Goal: Information Seeking & Learning: Learn about a topic

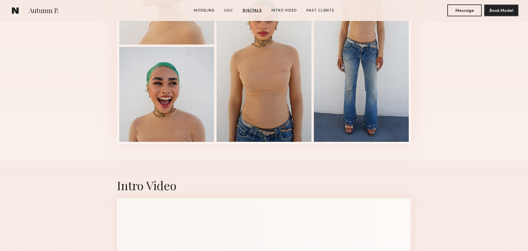
scroll to position [1081, 0]
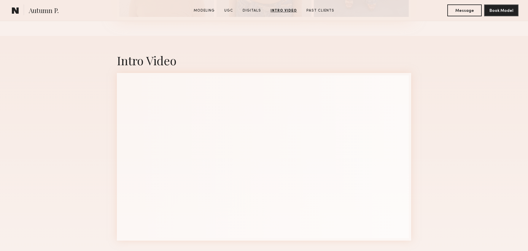
click at [98, 130] on div "Intro Video" at bounding box center [264, 146] width 528 height 221
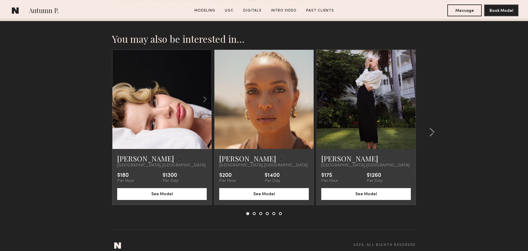
scroll to position [1387, 0]
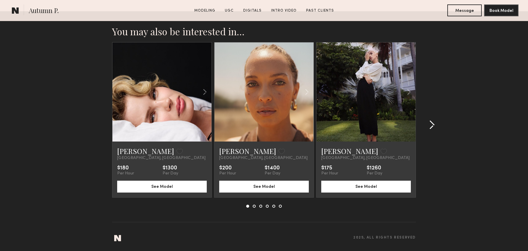
click at [434, 123] on common-icon at bounding box center [432, 124] width 6 height 9
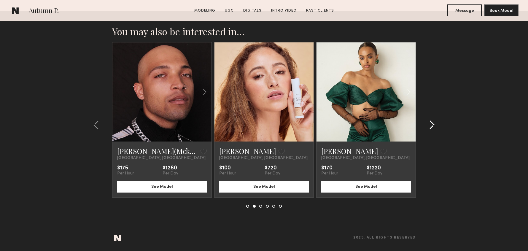
click at [434, 123] on common-icon at bounding box center [432, 124] width 6 height 9
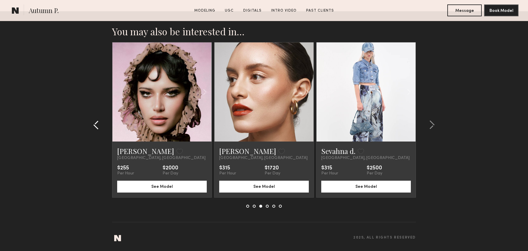
click at [95, 126] on common-icon at bounding box center [96, 124] width 6 height 9
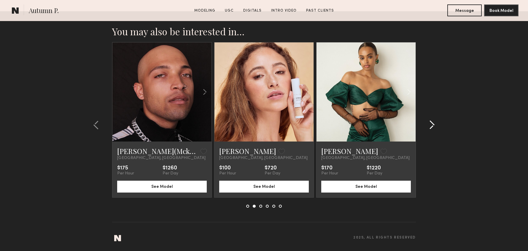
click at [433, 123] on common-icon at bounding box center [432, 124] width 6 height 9
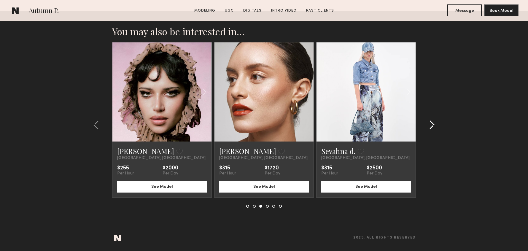
click at [433, 123] on common-icon at bounding box center [432, 124] width 6 height 9
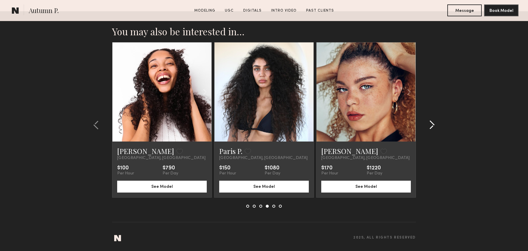
click at [433, 123] on common-icon at bounding box center [432, 124] width 6 height 9
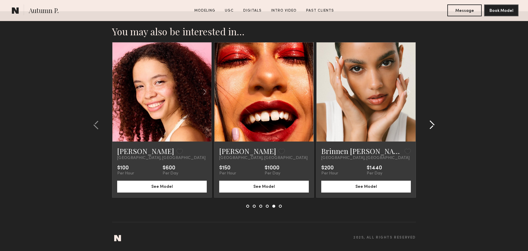
click at [433, 124] on common-icon at bounding box center [432, 124] width 6 height 9
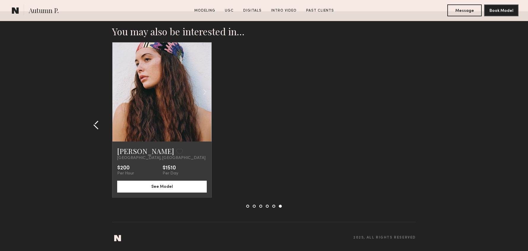
click at [96, 122] on common-icon at bounding box center [96, 124] width 6 height 9
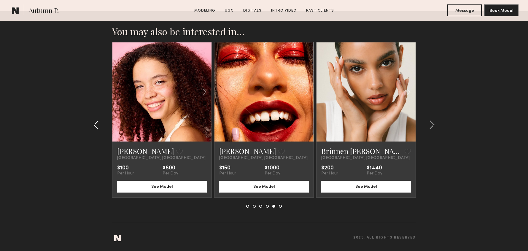
click at [96, 122] on common-icon at bounding box center [96, 124] width 6 height 9
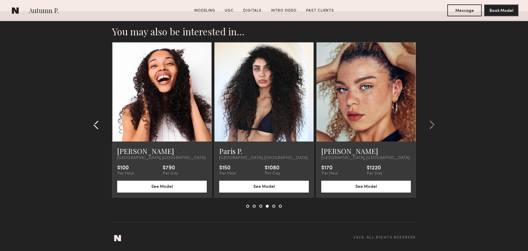
click at [96, 122] on common-icon at bounding box center [96, 124] width 6 height 9
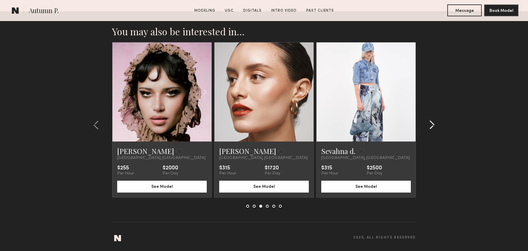
click at [431, 125] on common-icon at bounding box center [432, 124] width 6 height 9
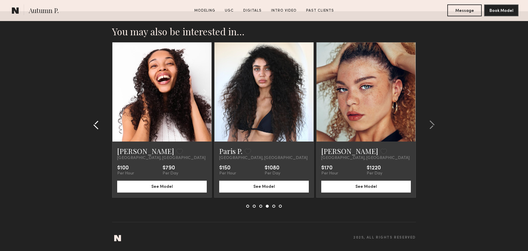
click at [98, 124] on common-icon at bounding box center [96, 124] width 6 height 9
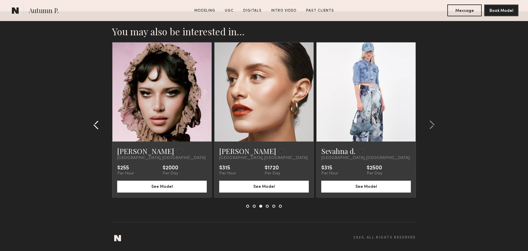
click at [98, 124] on common-icon at bounding box center [96, 124] width 6 height 9
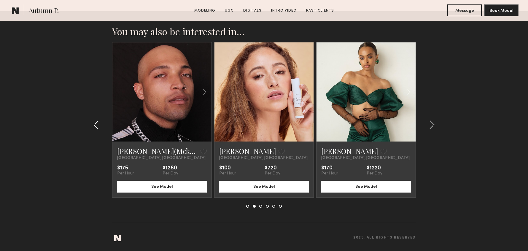
click at [98, 125] on common-icon at bounding box center [96, 124] width 6 height 9
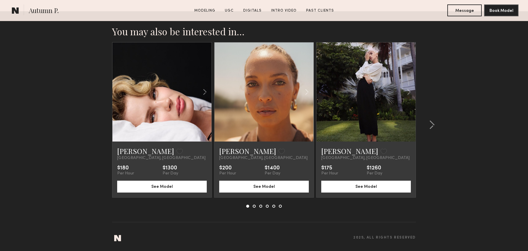
click at [98, 125] on section "You may also be interested in… Julia L. Favorite Los Angeles, CA $180 Per Hour …" at bounding box center [264, 131] width 528 height 240
click at [101, 125] on section "You may also be interested in… Julia L. Favorite Los Angeles, CA $180 Per Hour …" at bounding box center [264, 131] width 528 height 240
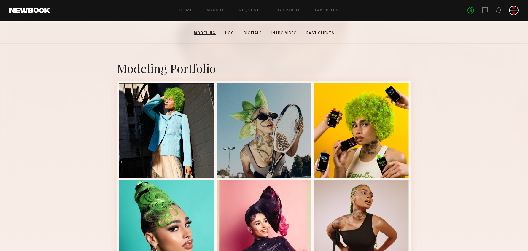
scroll to position [42, 0]
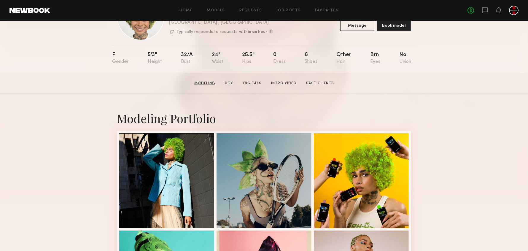
click at [212, 82] on link "Modeling" at bounding box center [205, 83] width 26 height 5
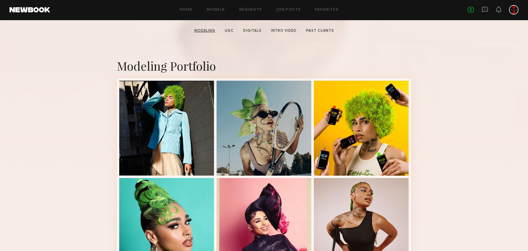
scroll to position [100, 0]
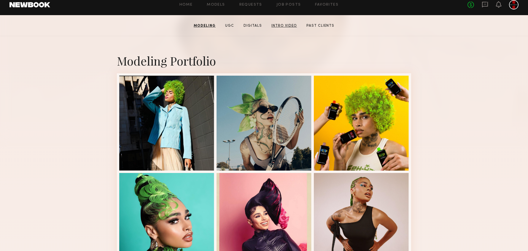
click at [288, 26] on link "Intro Video" at bounding box center [284, 25] width 30 height 5
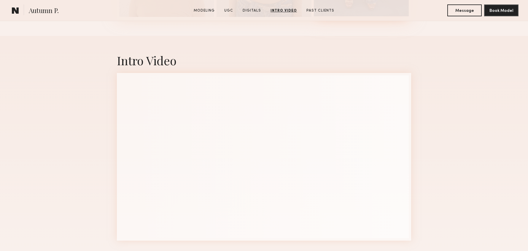
scroll to position [919, 0]
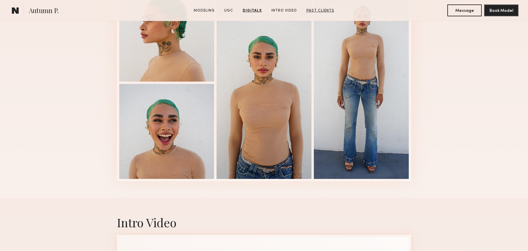
click at [325, 10] on link "Past Clients" at bounding box center [320, 10] width 33 height 5
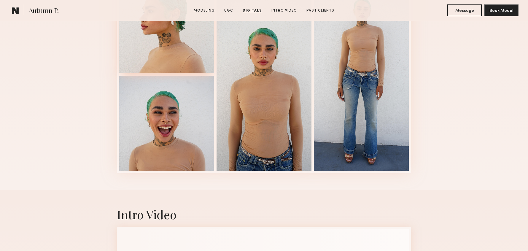
scroll to position [894, 0]
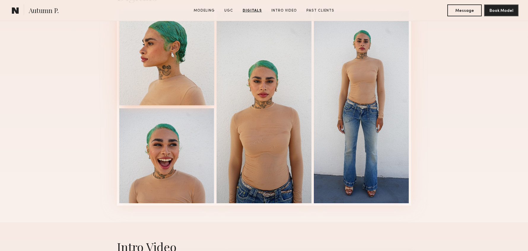
click at [191, 65] on div at bounding box center [166, 57] width 95 height 95
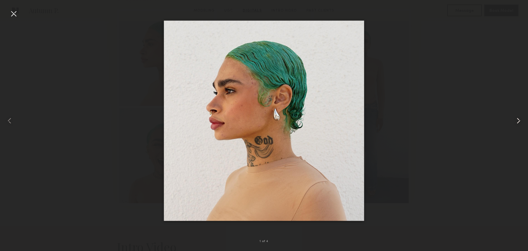
click at [517, 123] on common-icon at bounding box center [518, 120] width 9 height 9
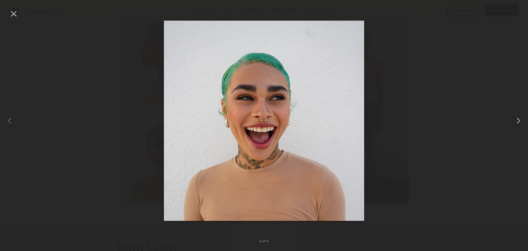
click at [518, 120] on common-icon at bounding box center [518, 120] width 9 height 9
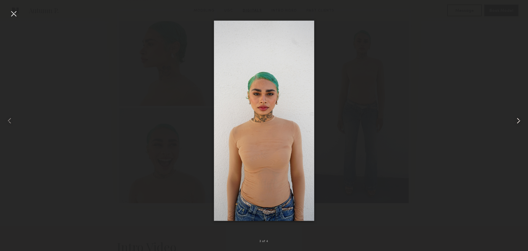
click at [518, 120] on common-icon at bounding box center [518, 120] width 9 height 9
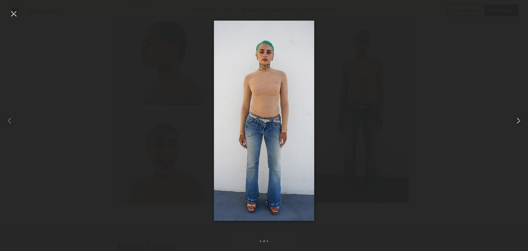
click at [518, 120] on common-icon at bounding box center [518, 120] width 9 height 9
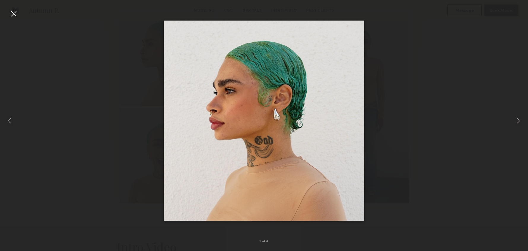
click at [14, 15] on div at bounding box center [13, 13] width 9 height 9
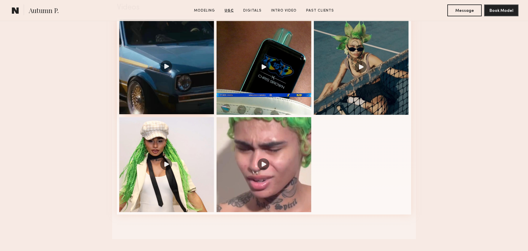
scroll to position [634, 0]
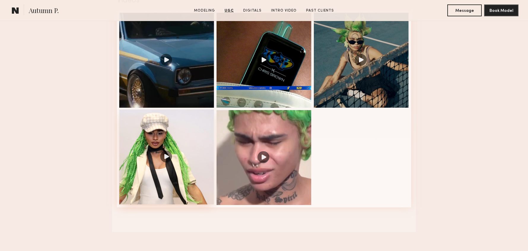
click at [174, 127] on div at bounding box center [166, 156] width 95 height 95
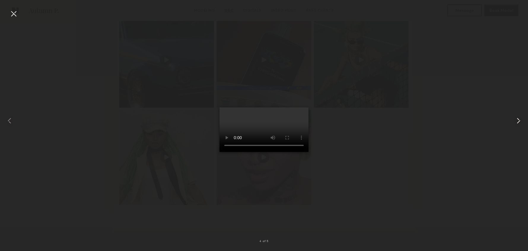
click at [519, 122] on common-icon at bounding box center [518, 120] width 9 height 9
click at [255, 143] on video at bounding box center [264, 129] width 89 height 45
click at [258, 152] on video at bounding box center [264, 129] width 89 height 45
click at [272, 152] on video at bounding box center [264, 129] width 89 height 45
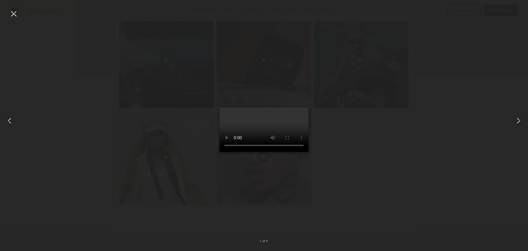
click at [382, 186] on div at bounding box center [264, 120] width 528 height 223
click at [15, 14] on div at bounding box center [13, 13] width 9 height 9
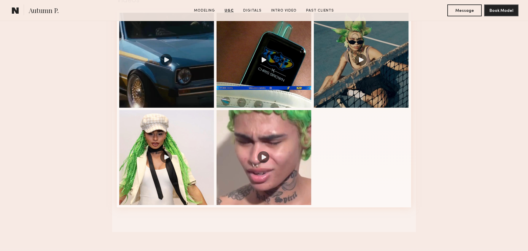
click at [395, 148] on nb-model-profile-images-feed at bounding box center [264, 108] width 294 height 197
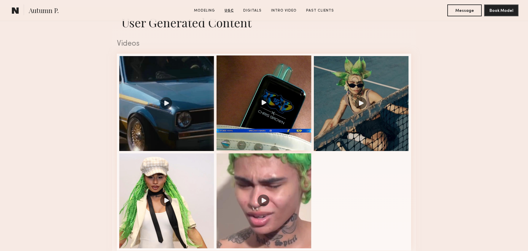
click at [287, 82] on div at bounding box center [264, 102] width 95 height 95
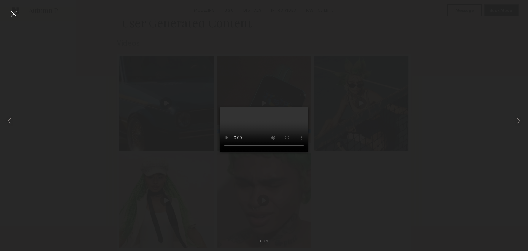
click at [300, 152] on video at bounding box center [264, 129] width 89 height 45
click at [422, 149] on div at bounding box center [264, 120] width 528 height 223
click at [12, 16] on div at bounding box center [13, 13] width 9 height 9
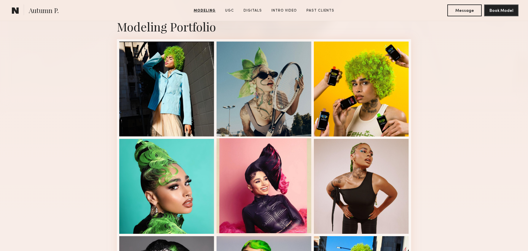
scroll to position [175, 0]
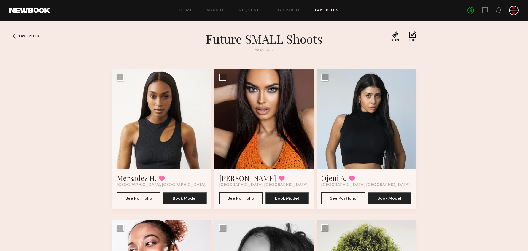
click at [323, 9] on link "Favorites" at bounding box center [326, 11] width 23 height 4
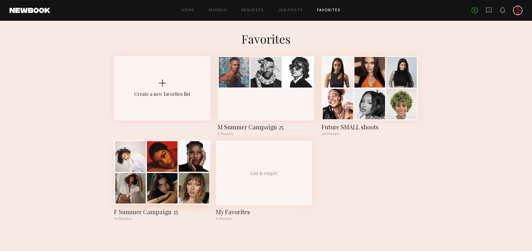
click at [176, 181] on div at bounding box center [162, 188] width 31 height 31
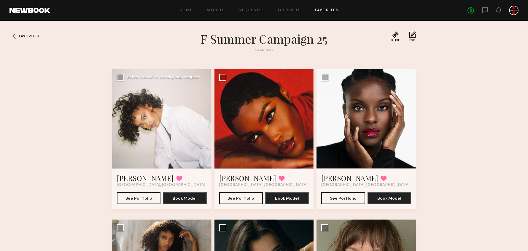
click at [159, 117] on div at bounding box center [161, 118] width 99 height 99
click at [134, 199] on button "See Portfolio" at bounding box center [139, 198] width 44 height 12
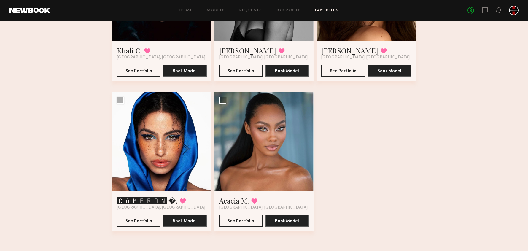
scroll to position [579, 0]
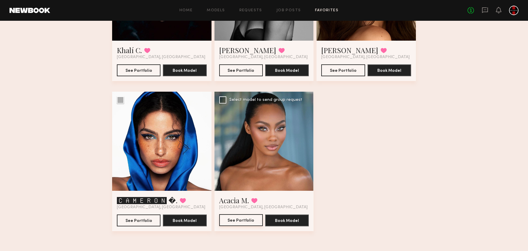
click at [244, 223] on button "See Portfolio" at bounding box center [241, 220] width 44 height 12
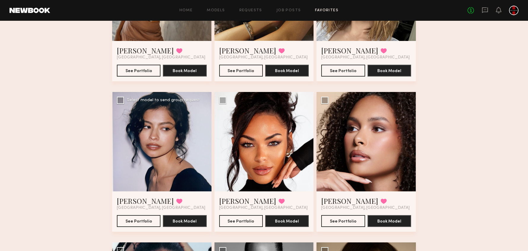
scroll to position [235, 0]
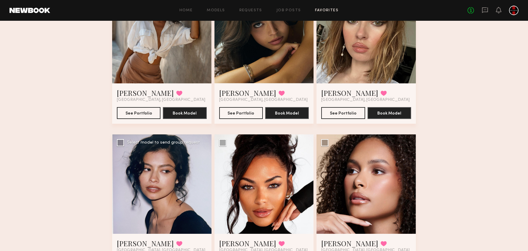
click at [180, 177] on div at bounding box center [161, 183] width 99 height 99
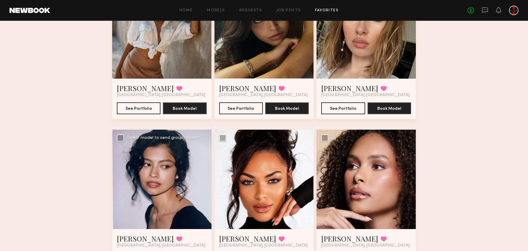
scroll to position [395, 0]
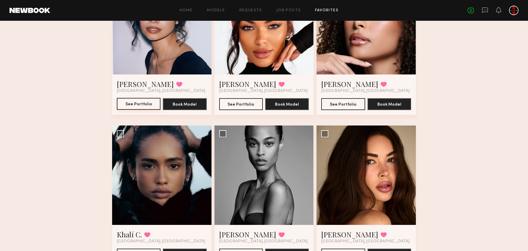
click at [139, 102] on button "See Portfolio" at bounding box center [139, 104] width 44 height 12
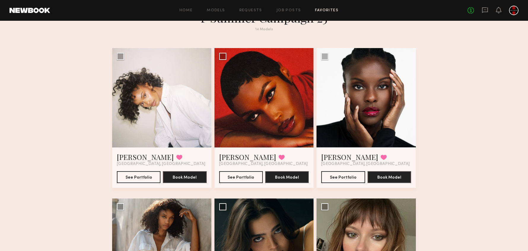
scroll to position [0, 0]
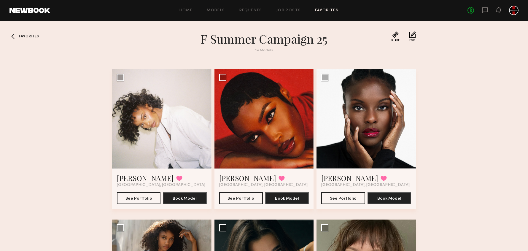
click at [26, 35] on span "Favorites" at bounding box center [29, 37] width 20 height 4
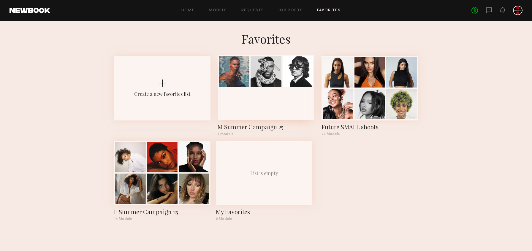
click at [264, 125] on div "M Summer Campaign 25" at bounding box center [265, 127] width 96 height 8
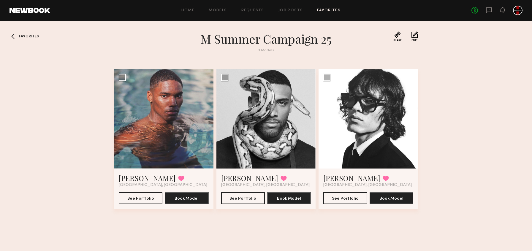
click at [34, 36] on span "Favorites" at bounding box center [29, 37] width 20 height 4
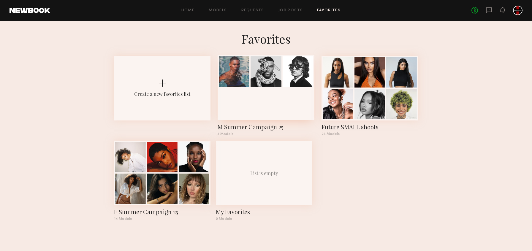
click at [228, 74] on div at bounding box center [234, 71] width 31 height 31
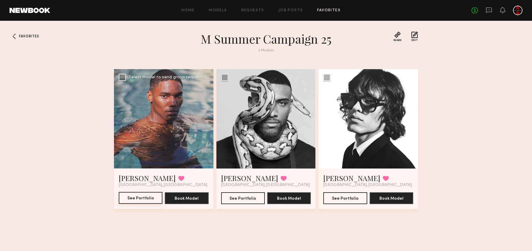
click at [150, 195] on button "See Portfolio" at bounding box center [141, 198] width 44 height 12
click at [217, 10] on link "Models" at bounding box center [218, 11] width 18 height 4
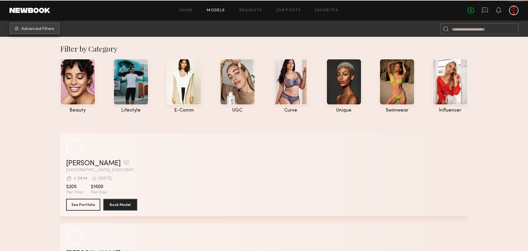
click at [26, 26] on button "Advanced Filters" at bounding box center [34, 29] width 50 height 12
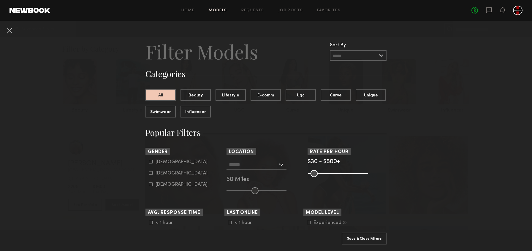
click at [149, 174] on icon at bounding box center [151, 173] width 4 height 4
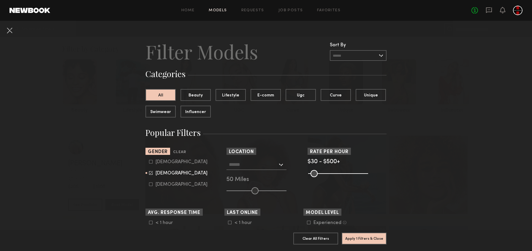
click at [150, 174] on icon at bounding box center [151, 172] width 3 height 3
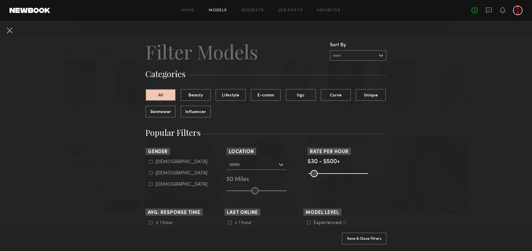
click at [149, 174] on icon at bounding box center [151, 173] width 4 height 4
type input "**"
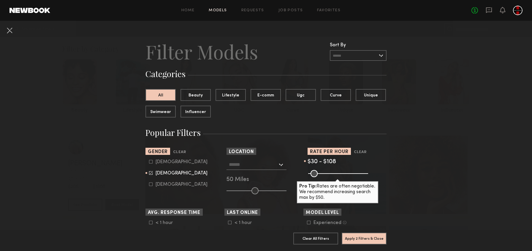
drag, startPoint x: 363, startPoint y: 171, endPoint x: 318, endPoint y: 177, distance: 44.5
type input "***"
click at [318, 177] on input "range" at bounding box center [338, 173] width 60 height 7
drag, startPoint x: 308, startPoint y: 176, endPoint x: 294, endPoint y: 176, distance: 13.9
click at [308, 176] on input "range" at bounding box center [338, 173] width 60 height 7
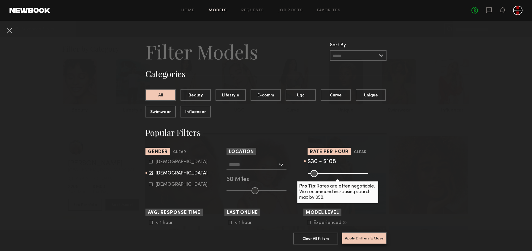
click at [371, 236] on button "Apply 2 Filters & Close" at bounding box center [363, 238] width 45 height 12
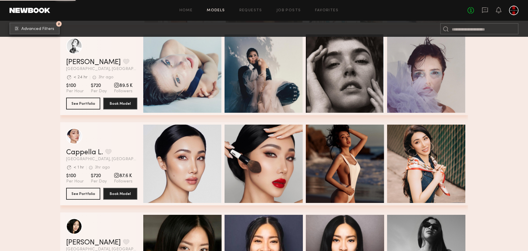
scroll to position [3065, 0]
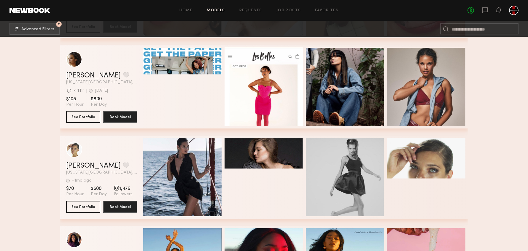
scroll to position [12626, 0]
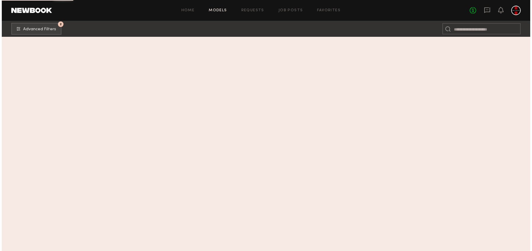
scroll to position [0, 0]
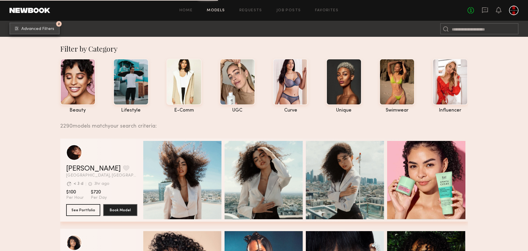
click at [41, 27] on span "Advanced Filters" at bounding box center [37, 29] width 33 height 4
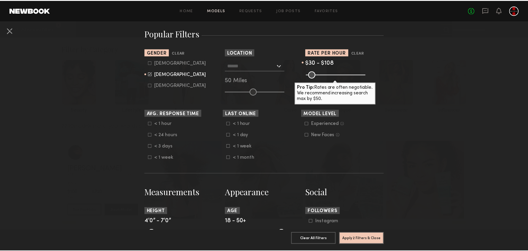
scroll to position [115, 0]
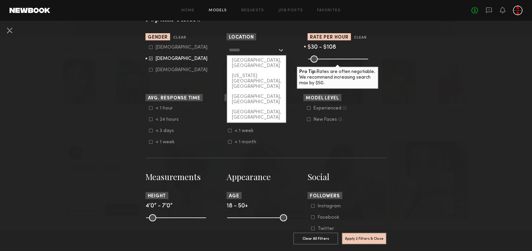
click at [233, 52] on input "text" at bounding box center [253, 50] width 49 height 10
click at [236, 61] on div "[GEOGRAPHIC_DATA], [GEOGRAPHIC_DATA]" at bounding box center [256, 62] width 59 height 15
type input "**********"
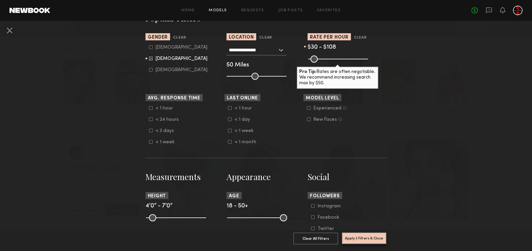
click at [372, 240] on button "Apply 3 Filters & Close" at bounding box center [363, 238] width 45 height 12
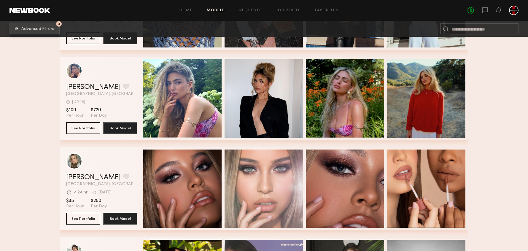
scroll to position [9818, 0]
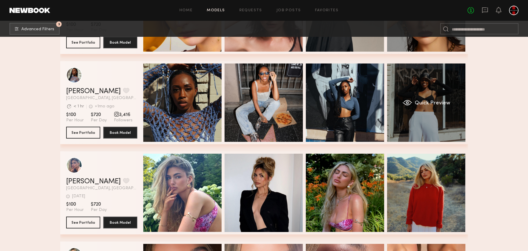
click at [451, 95] on div "Quick Preview" at bounding box center [426, 102] width 78 height 78
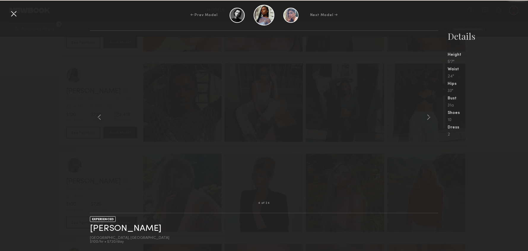
click at [11, 15] on div at bounding box center [13, 13] width 9 height 9
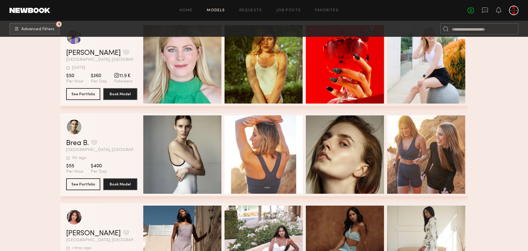
scroll to position [10402, 0]
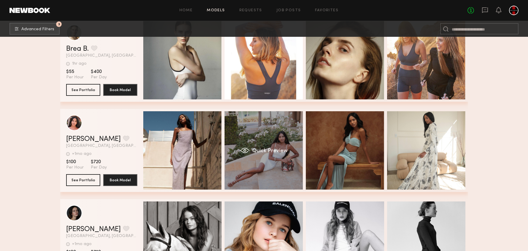
click at [279, 132] on div "Quick Preview" at bounding box center [264, 150] width 78 height 78
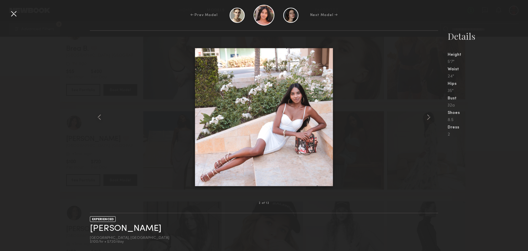
click at [16, 15] on div at bounding box center [13, 13] width 9 height 9
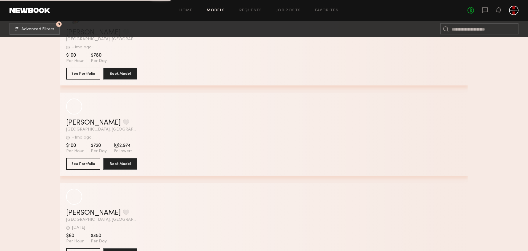
scroll to position [13973, 0]
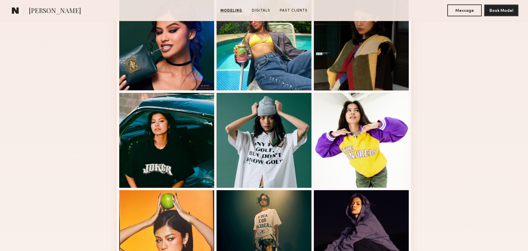
scroll to position [377, 0]
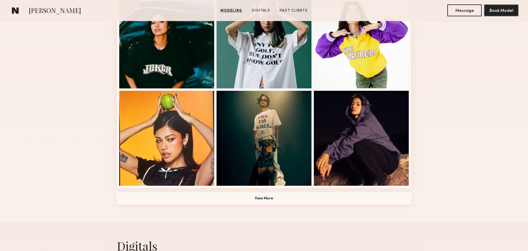
click at [260, 198] on button "View More" at bounding box center [264, 199] width 294 height 12
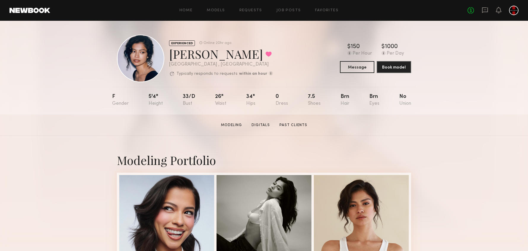
scroll to position [0, 0]
drag, startPoint x: 360, startPoint y: 48, endPoint x: 347, endPoint y: 47, distance: 13.4
click at [347, 47] on div "$ Typical rate set by model. Can vary by project & usage. 150 Per Hour $ Typica…" at bounding box center [375, 50] width 71 height 12
click at [341, 46] on div "$ Typical rate set by model. Can vary by project & usage. 150 Per Hour $ Typica…" at bounding box center [375, 50] width 71 height 12
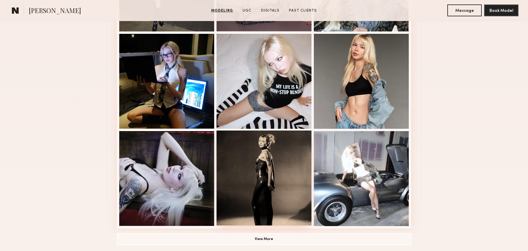
scroll to position [402, 0]
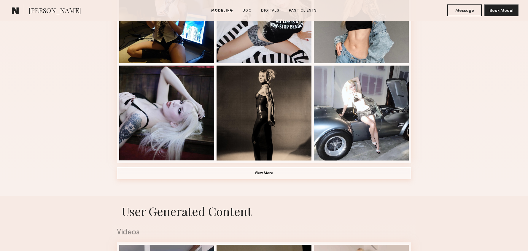
click at [271, 176] on button "View More" at bounding box center [264, 173] width 294 height 12
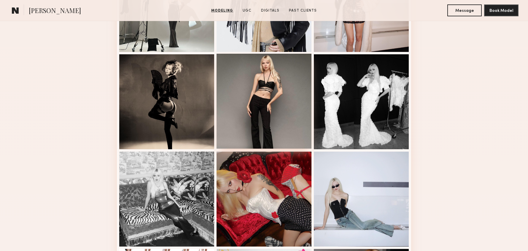
scroll to position [549, 0]
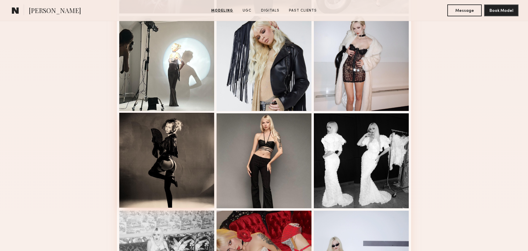
click at [178, 159] on div at bounding box center [166, 160] width 95 height 95
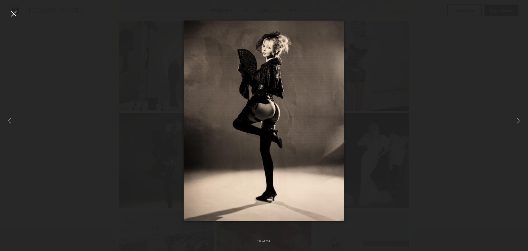
click at [10, 9] on div at bounding box center [13, 13] width 9 height 9
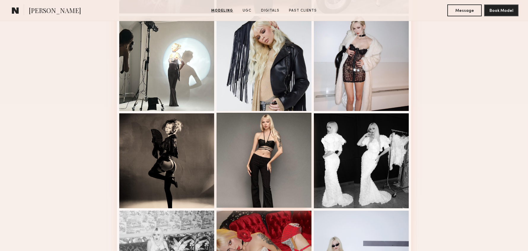
click at [219, 126] on div at bounding box center [264, 160] width 95 height 95
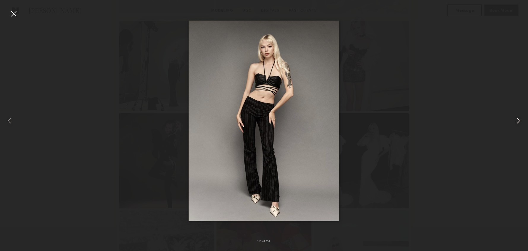
click at [521, 119] on common-icon at bounding box center [518, 120] width 9 height 9
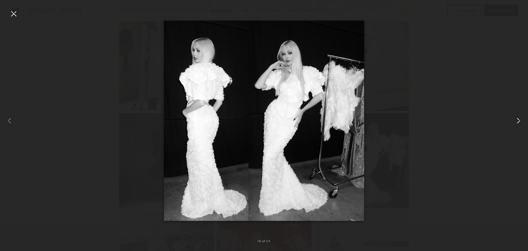
click at [521, 119] on common-icon at bounding box center [518, 120] width 9 height 9
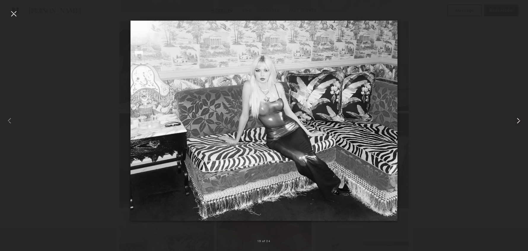
click at [521, 119] on common-icon at bounding box center [518, 120] width 9 height 9
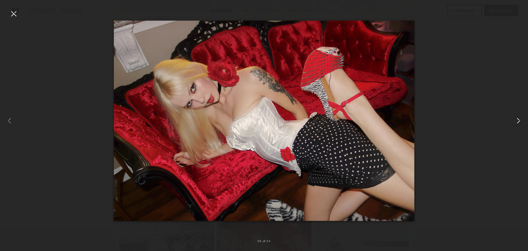
click at [521, 119] on common-icon at bounding box center [518, 120] width 9 height 9
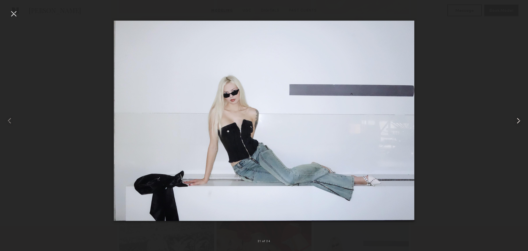
click at [521, 119] on common-icon at bounding box center [518, 120] width 9 height 9
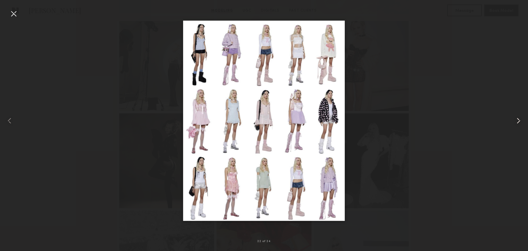
click at [521, 119] on common-icon at bounding box center [518, 120] width 9 height 9
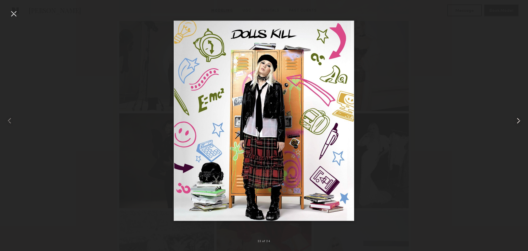
click at [521, 119] on common-icon at bounding box center [518, 120] width 9 height 9
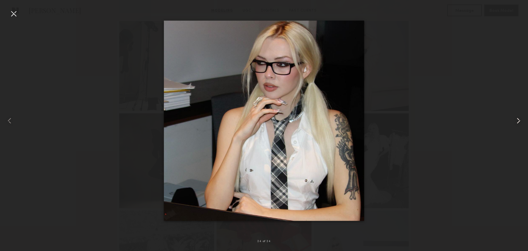
click at [521, 119] on common-icon at bounding box center [518, 120] width 9 height 9
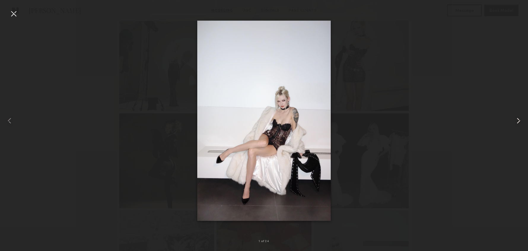
click at [521, 119] on common-icon at bounding box center [518, 120] width 9 height 9
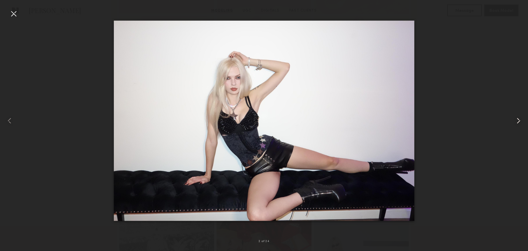
click at [521, 119] on common-icon at bounding box center [518, 120] width 9 height 9
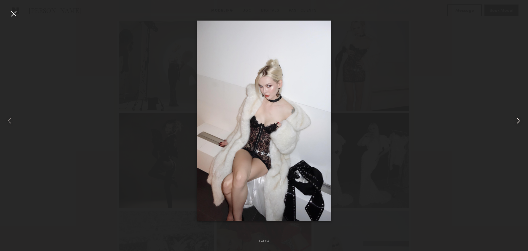
click at [521, 119] on common-icon at bounding box center [518, 120] width 9 height 9
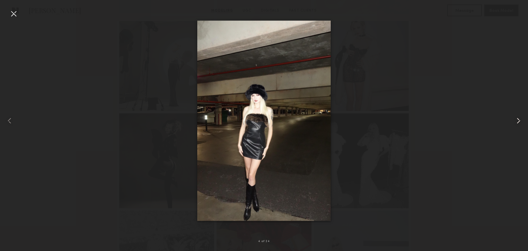
click at [521, 119] on common-icon at bounding box center [518, 120] width 9 height 9
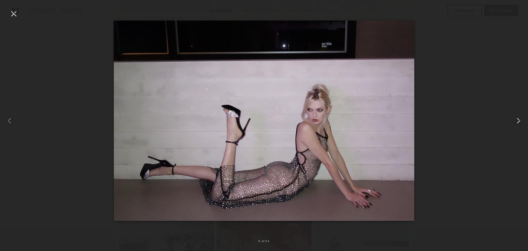
click at [521, 119] on common-icon at bounding box center [518, 120] width 9 height 9
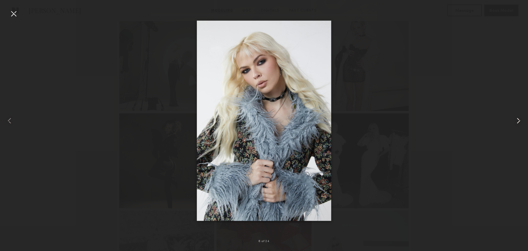
click at [521, 119] on common-icon at bounding box center [518, 120] width 9 height 9
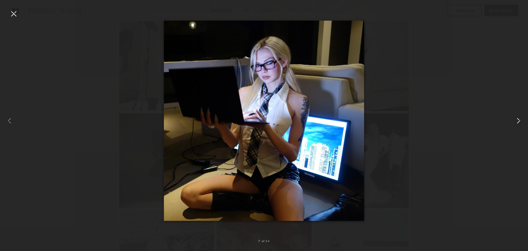
click at [521, 119] on common-icon at bounding box center [518, 120] width 9 height 9
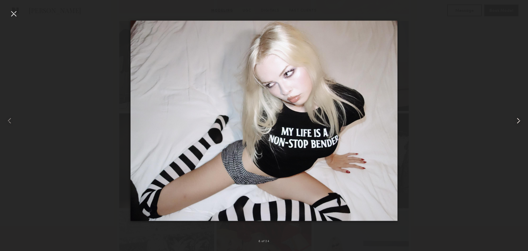
click at [521, 119] on common-icon at bounding box center [518, 120] width 9 height 9
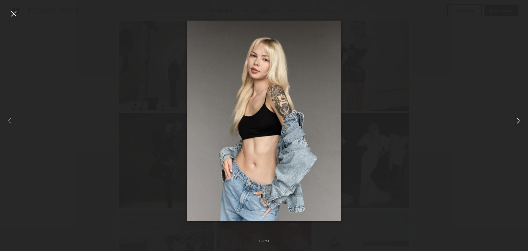
click at [521, 119] on common-icon at bounding box center [518, 120] width 9 height 9
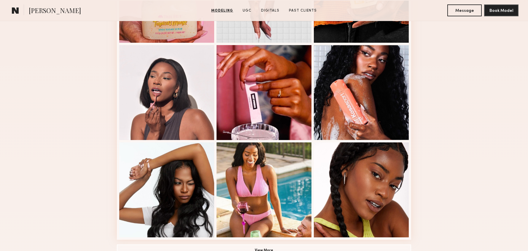
scroll to position [388, 0]
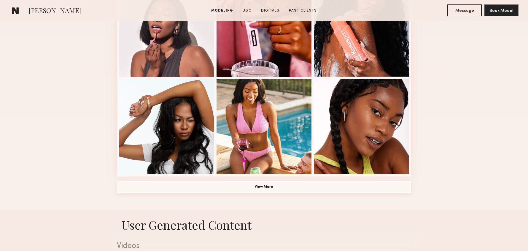
click at [286, 190] on button "View More" at bounding box center [264, 187] width 294 height 12
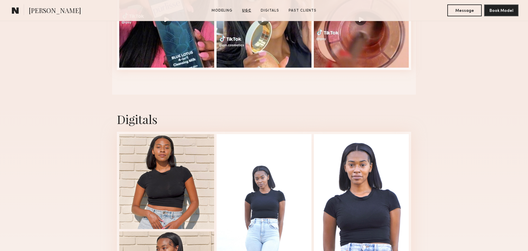
scroll to position [1140, 0]
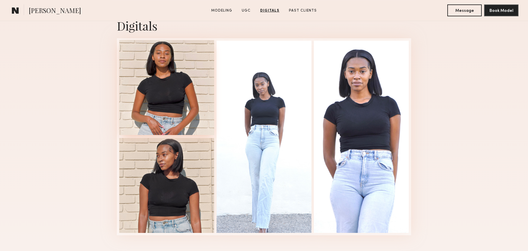
click at [213, 111] on div at bounding box center [166, 87] width 95 height 95
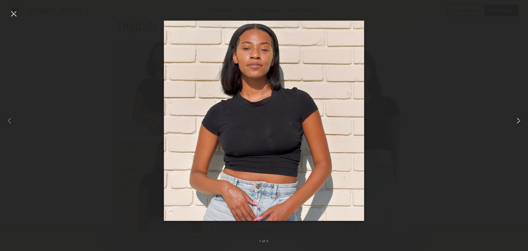
click at [519, 118] on common-icon at bounding box center [518, 120] width 9 height 9
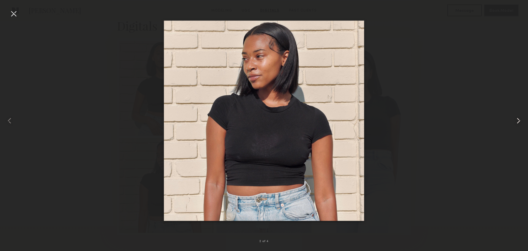
click at [518, 119] on common-icon at bounding box center [518, 120] width 9 height 9
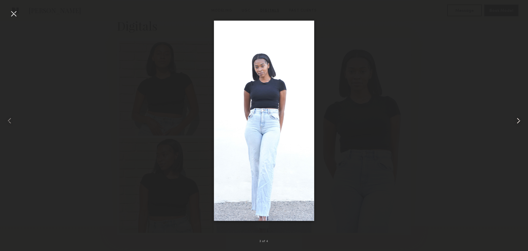
click at [518, 119] on common-icon at bounding box center [518, 120] width 9 height 9
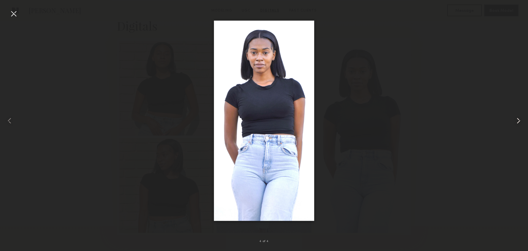
click at [518, 119] on common-icon at bounding box center [518, 120] width 9 height 9
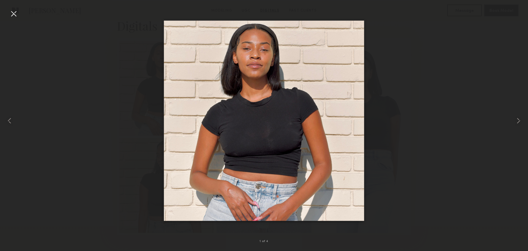
click at [18, 12] on div at bounding box center [13, 13] width 9 height 9
